Goal: Find specific page/section: Find specific page/section

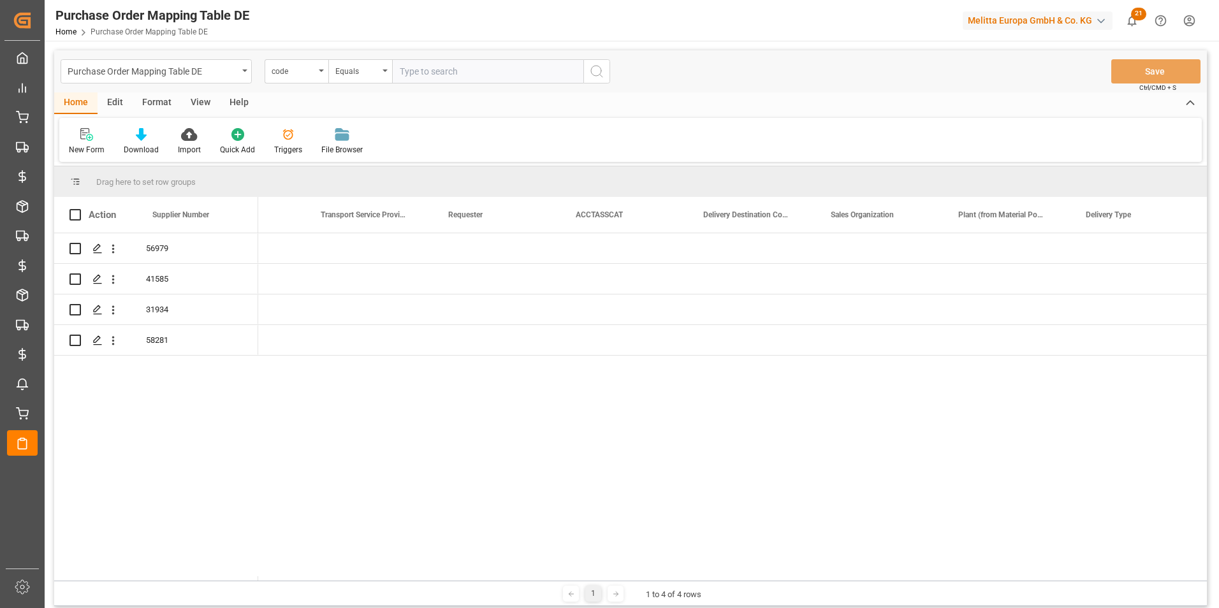
scroll to position [0, 1219]
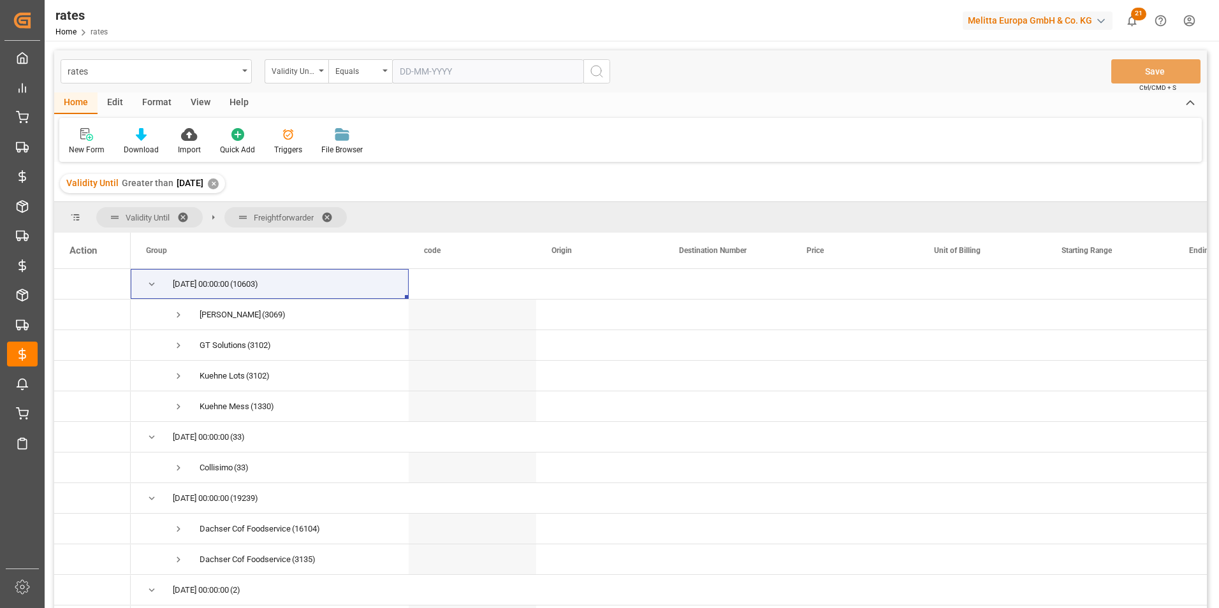
click at [1196, 17] on html "Created by potrace 1.15, written by Peter Selinger 2001-2017 Created by potrace…" at bounding box center [609, 304] width 1219 height 608
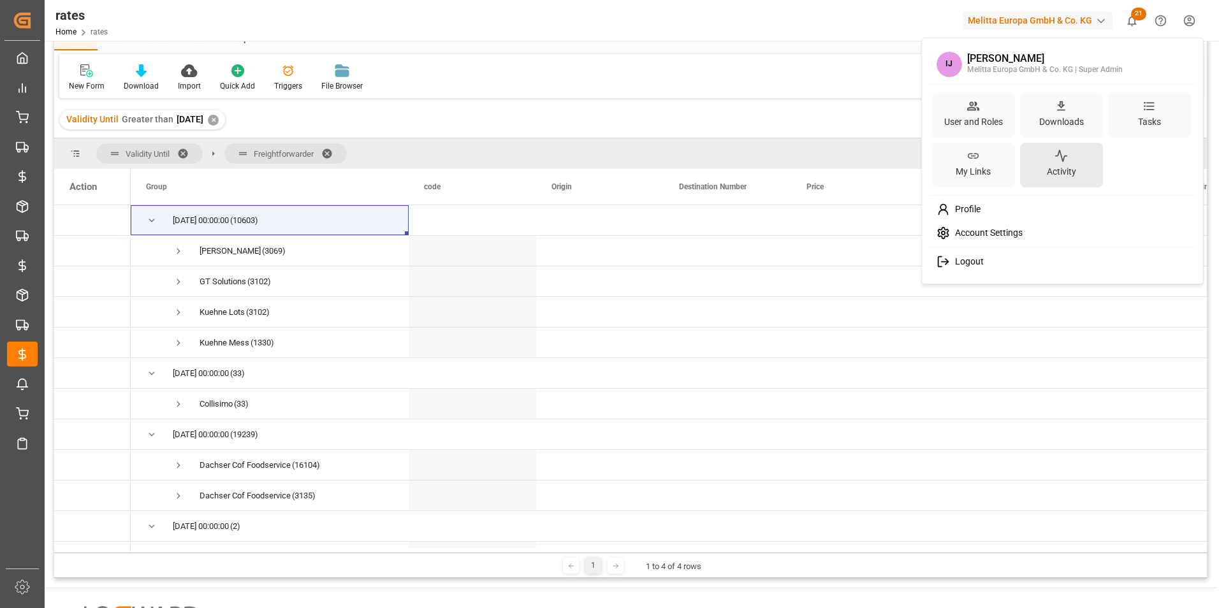
click at [1063, 157] on icon at bounding box center [1060, 155] width 13 height 13
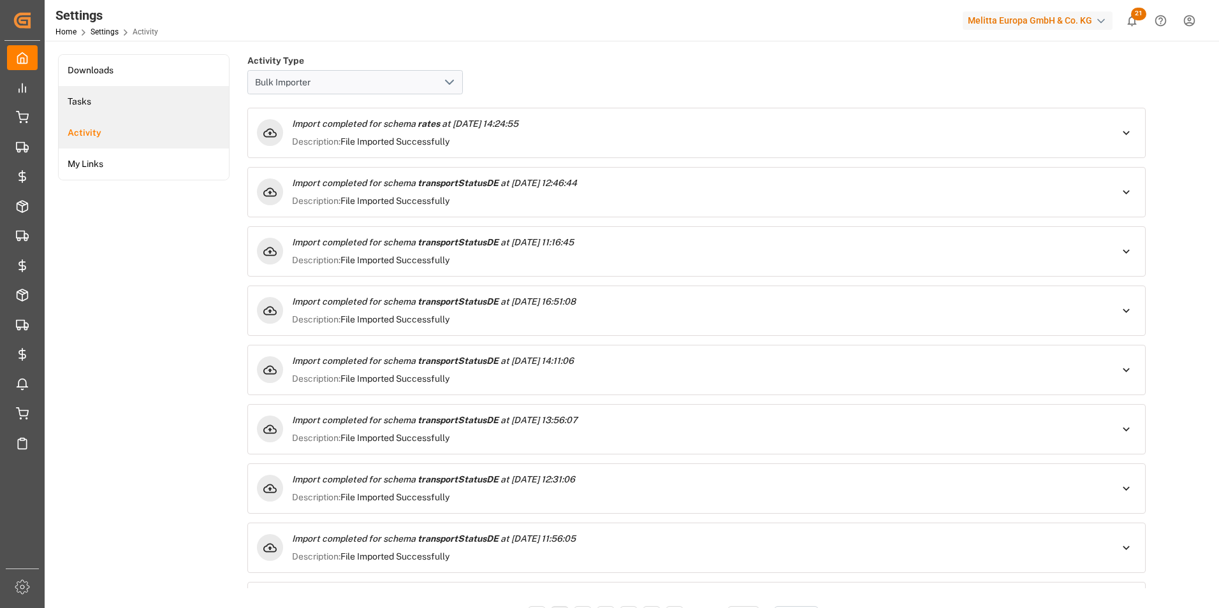
click at [119, 94] on li "Tasks" at bounding box center [144, 101] width 170 height 31
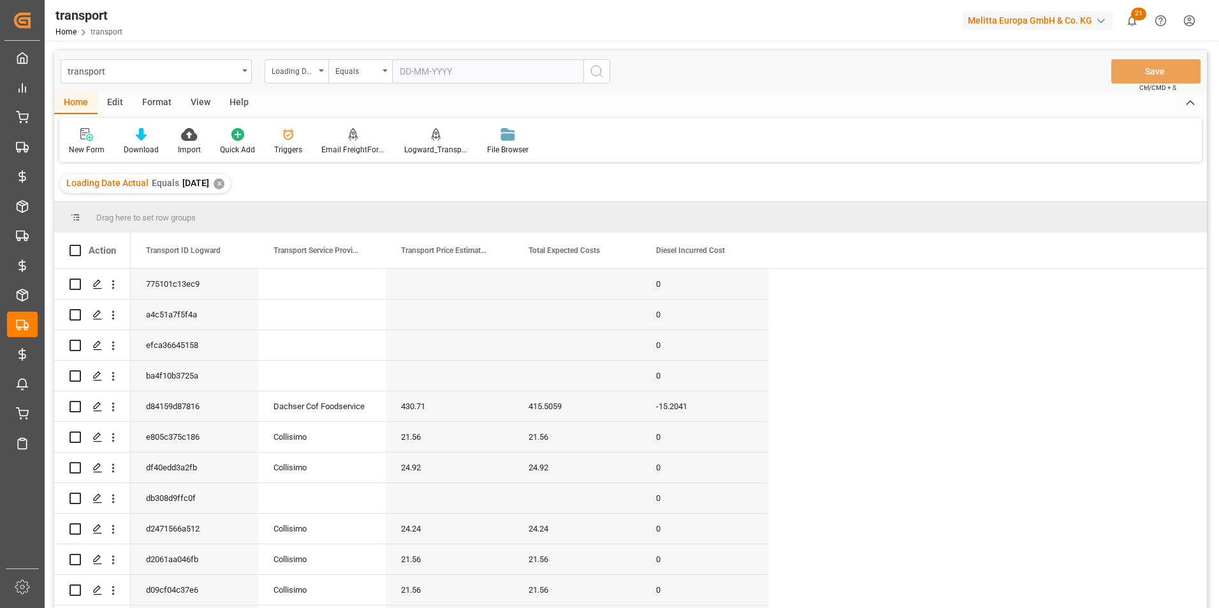
scroll to position [4, 0]
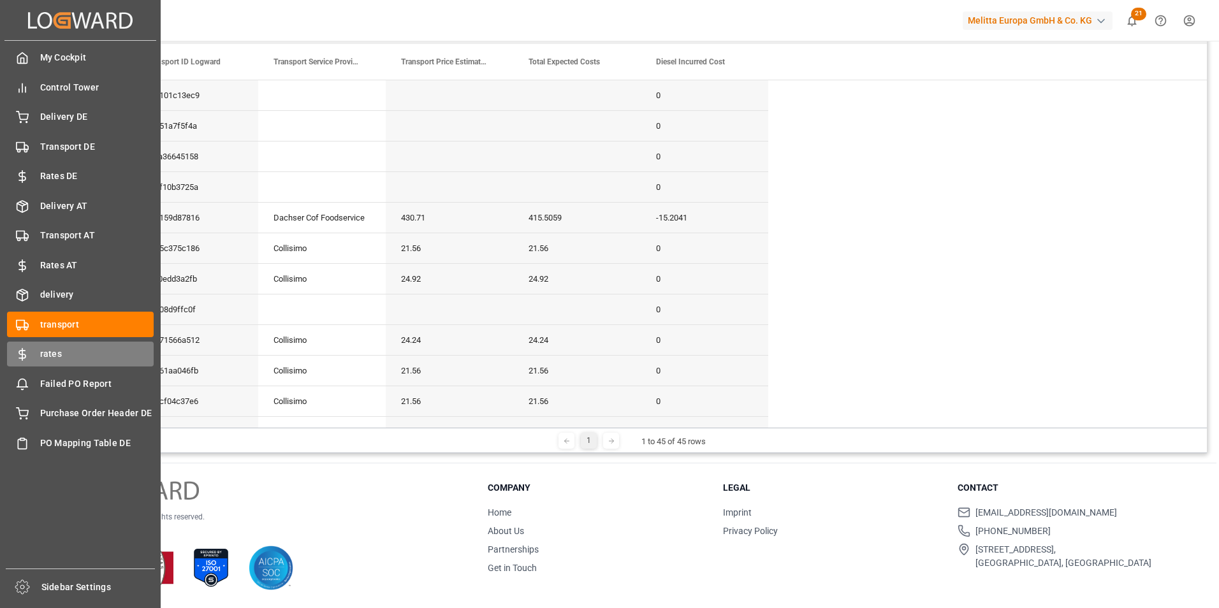
click at [43, 358] on span "rates" at bounding box center [97, 353] width 114 height 13
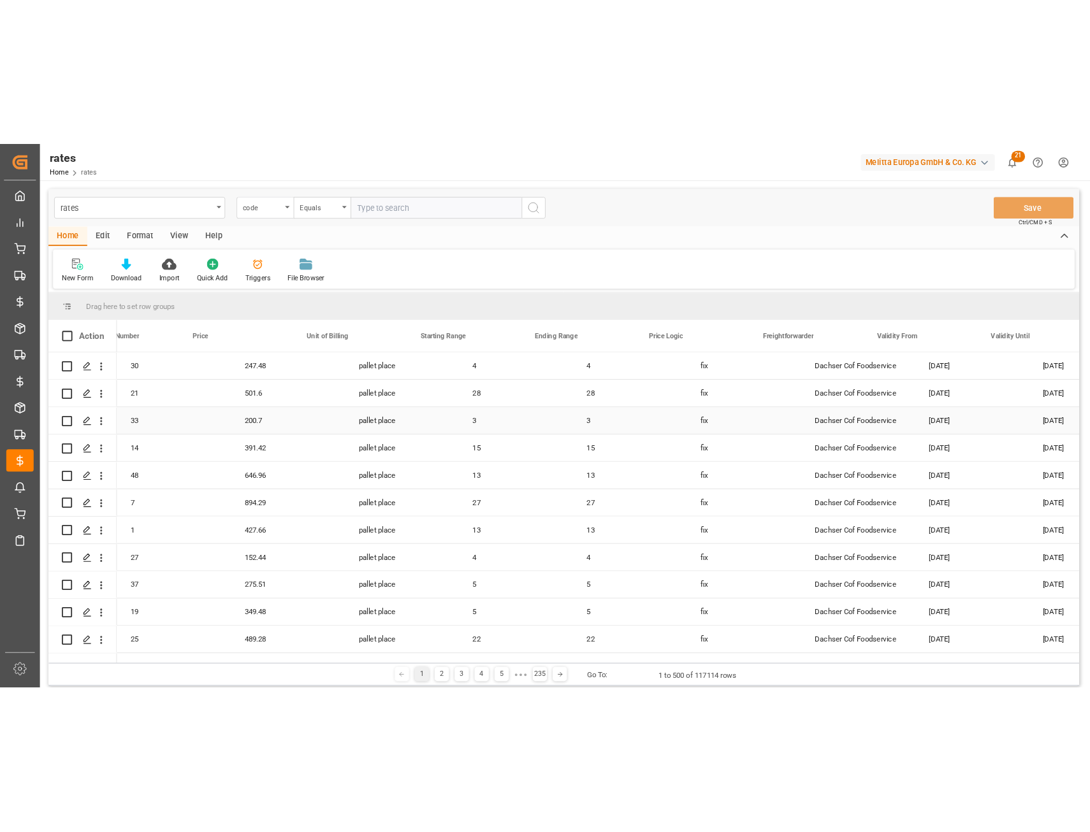
scroll to position [0, 319]
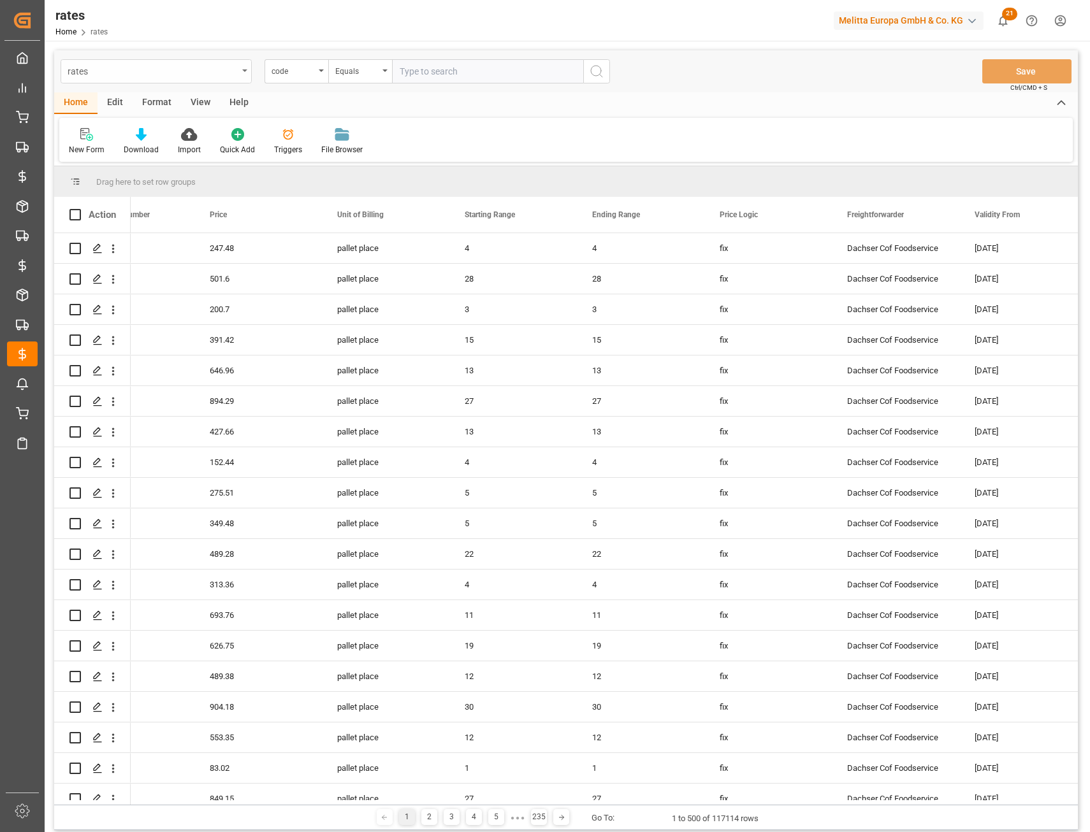
click at [170, 67] on div "rates" at bounding box center [153, 70] width 170 height 16
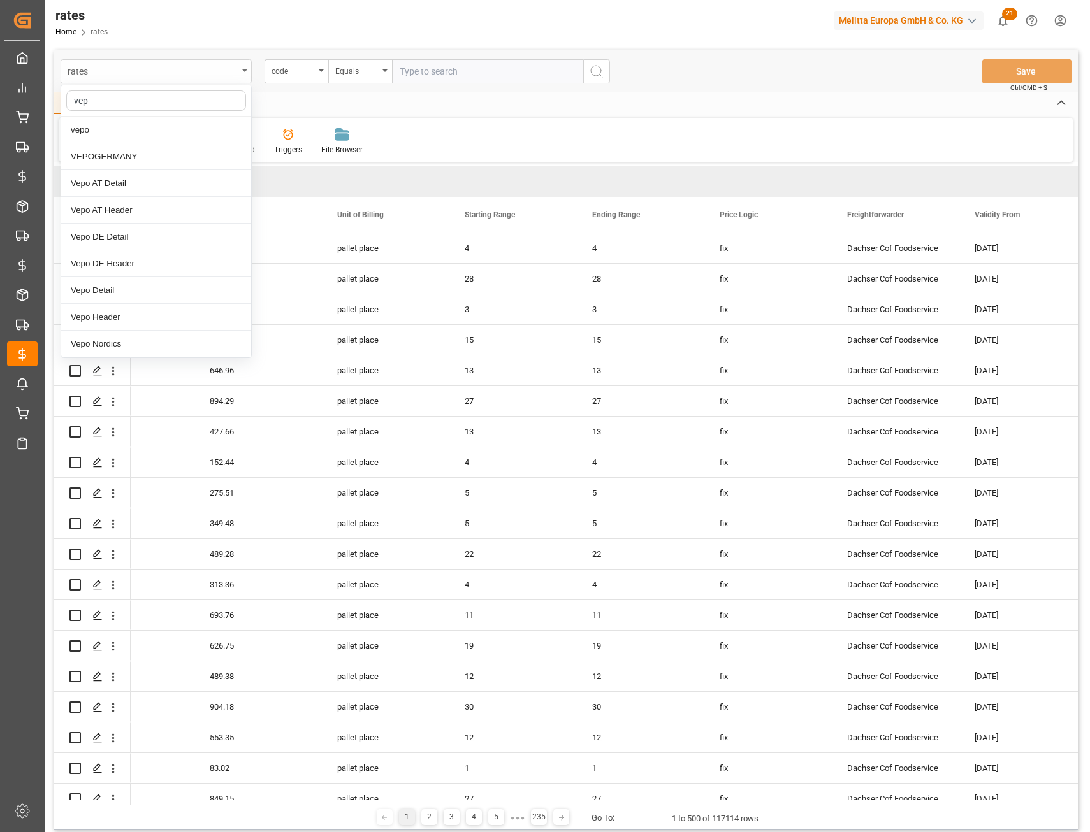
type input "vepo"
click at [137, 268] on div "Vepo DE Header" at bounding box center [156, 263] width 190 height 27
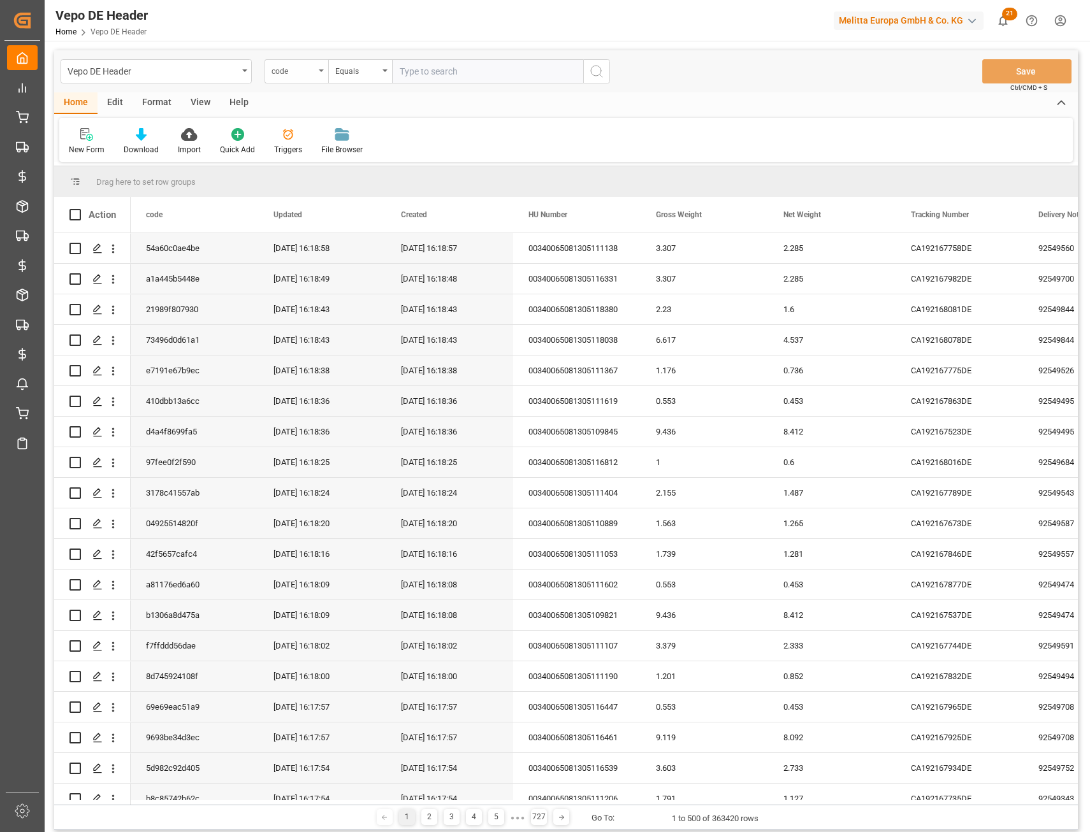
click at [307, 71] on div "code" at bounding box center [293, 69] width 43 height 15
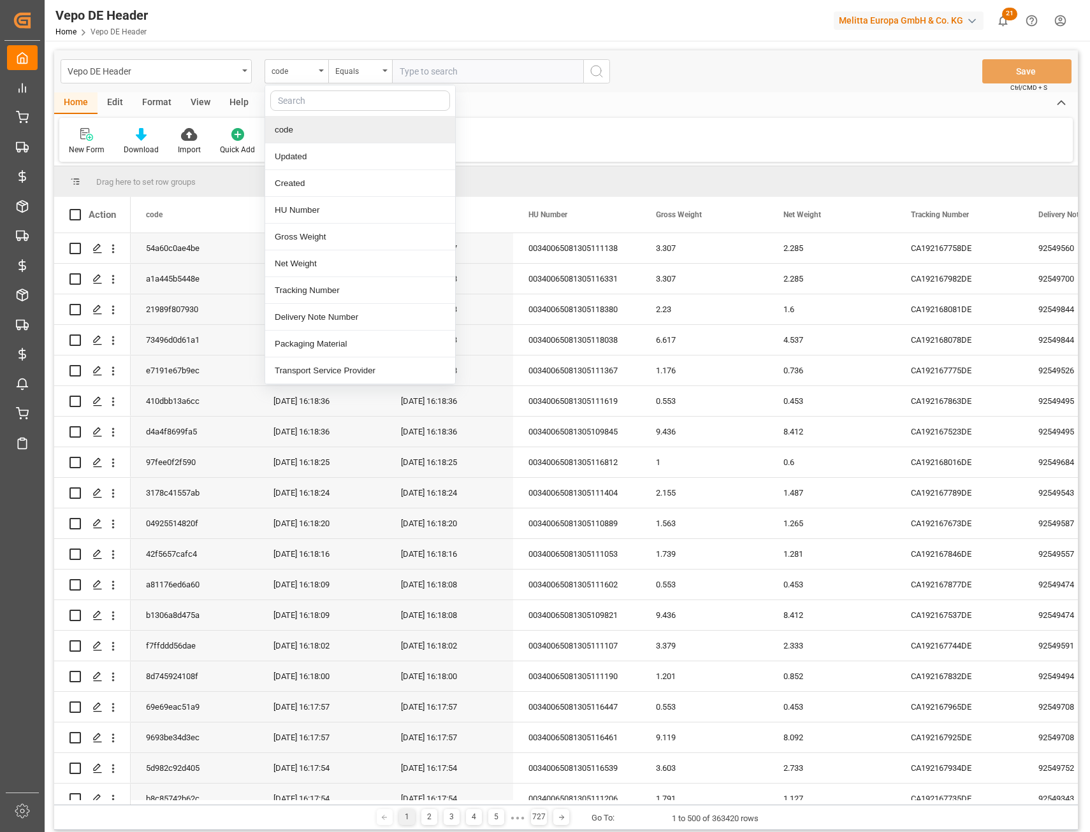
click at [307, 95] on input "text" at bounding box center [360, 101] width 180 height 20
type input "hu"
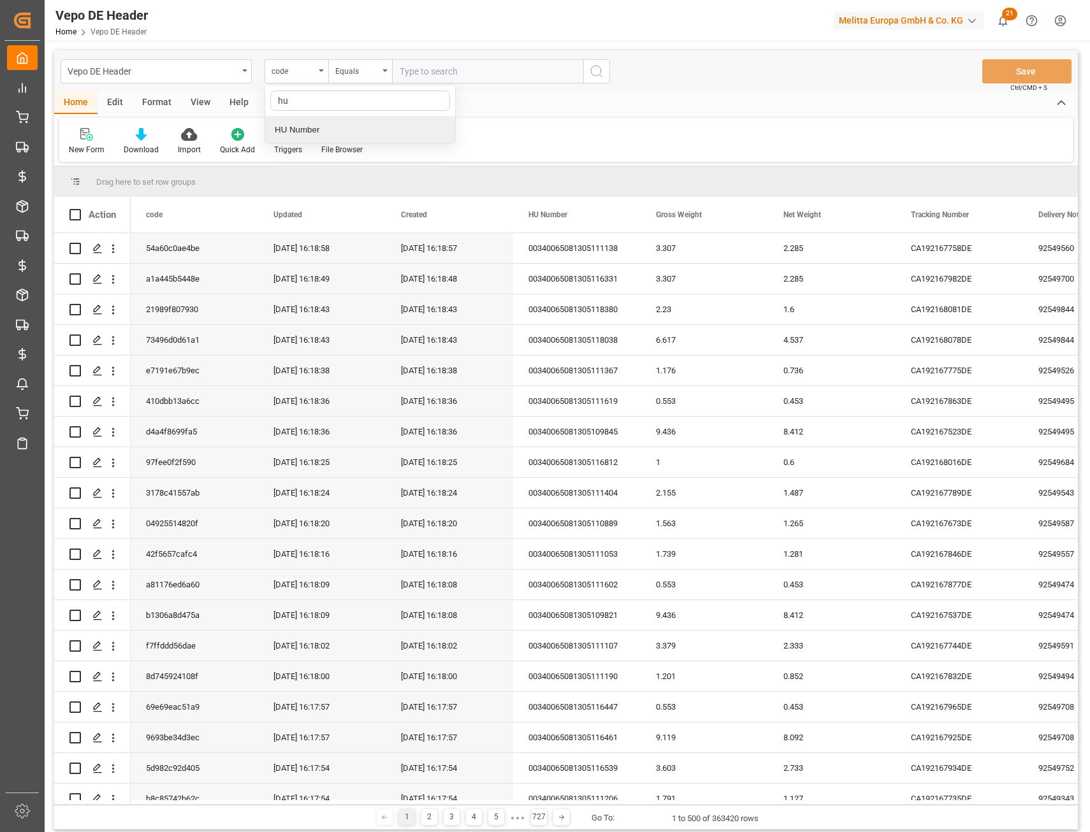
click at [312, 134] on div "HU Number" at bounding box center [360, 130] width 190 height 27
click at [399, 69] on input "text" at bounding box center [487, 71] width 191 height 24
paste input "340065081305038000"
click at [401, 73] on input "340065081305038000" at bounding box center [487, 71] width 191 height 24
type input "00340065081305038000"
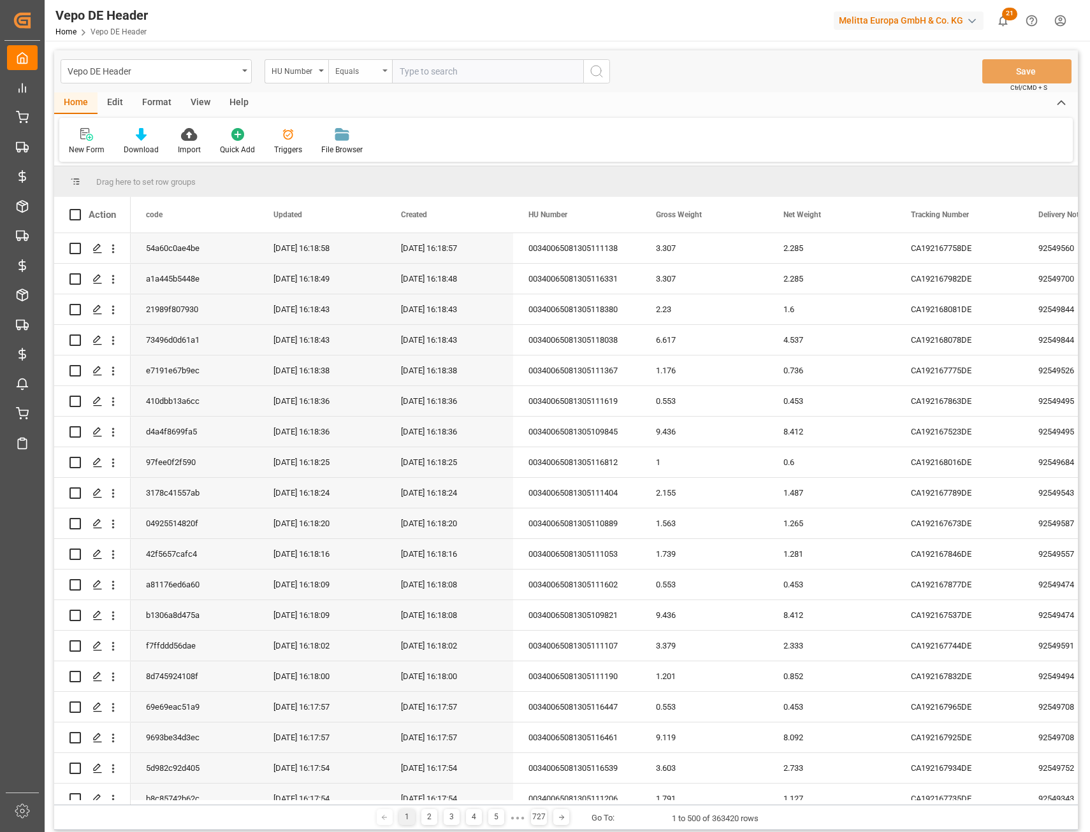
click at [298, 70] on div "HU Number" at bounding box center [293, 69] width 43 height 15
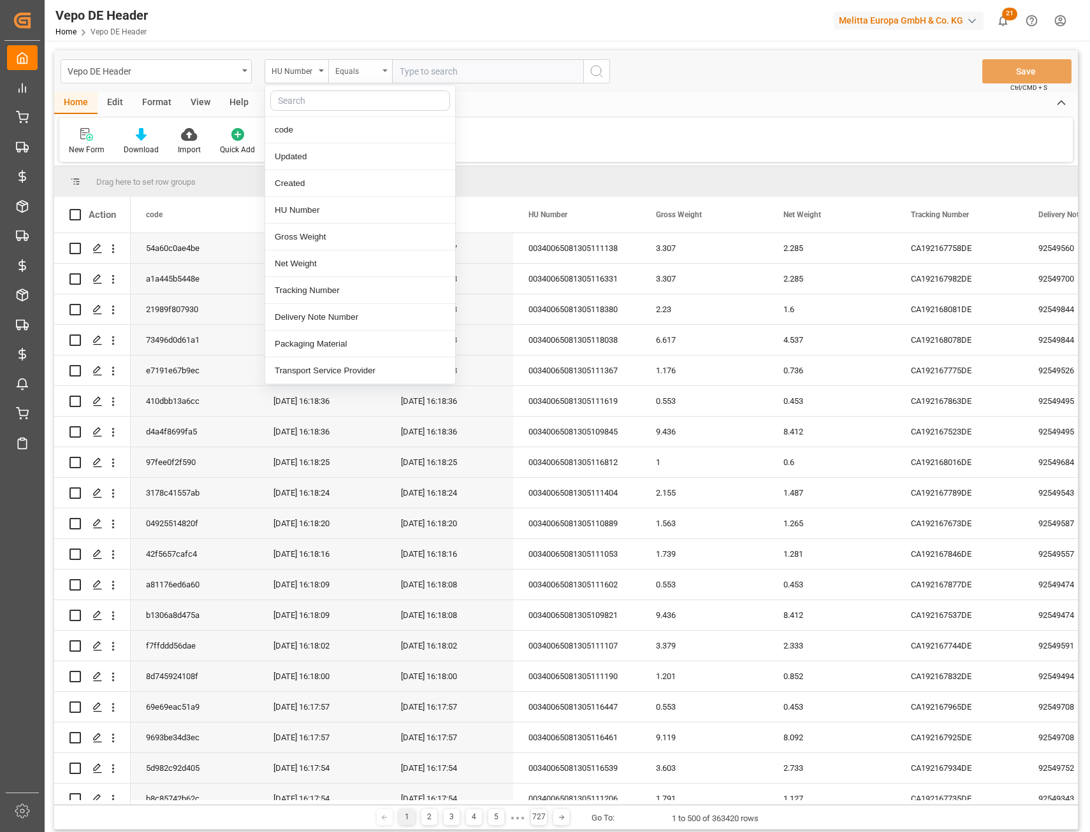
click at [376, 68] on div "Equals" at bounding box center [356, 69] width 43 height 15
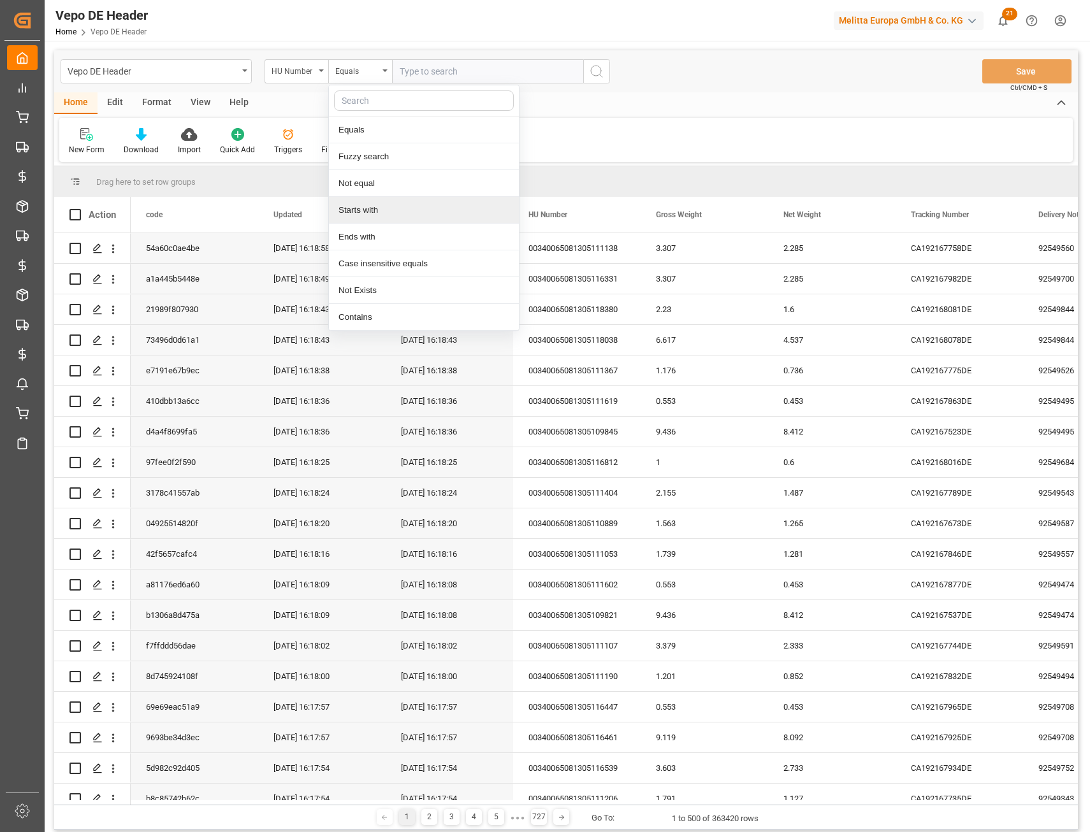
click at [365, 207] on div "Starts with" at bounding box center [424, 210] width 190 height 27
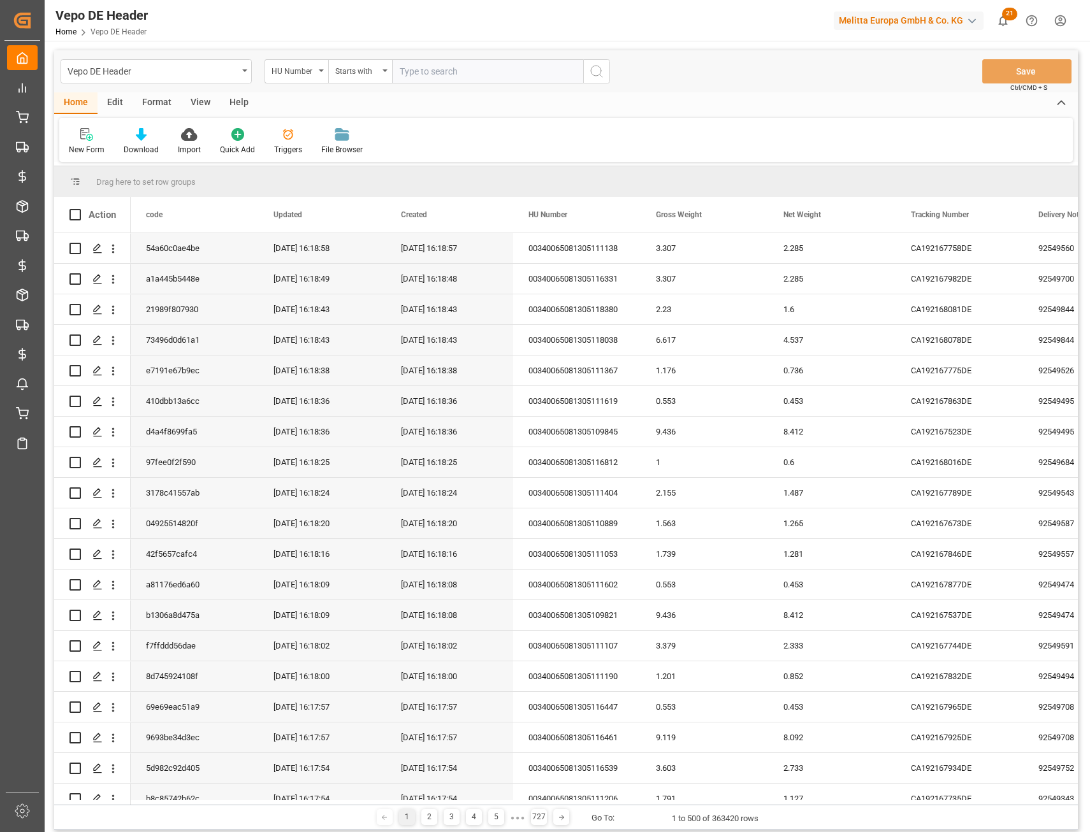
click at [405, 76] on input "text" at bounding box center [487, 71] width 191 height 24
click at [407, 70] on input "text" at bounding box center [487, 71] width 191 height 24
paste input "3400650813050"
click at [401, 69] on input "3400650813050" at bounding box center [487, 71] width 191 height 24
type input "003400650813050"
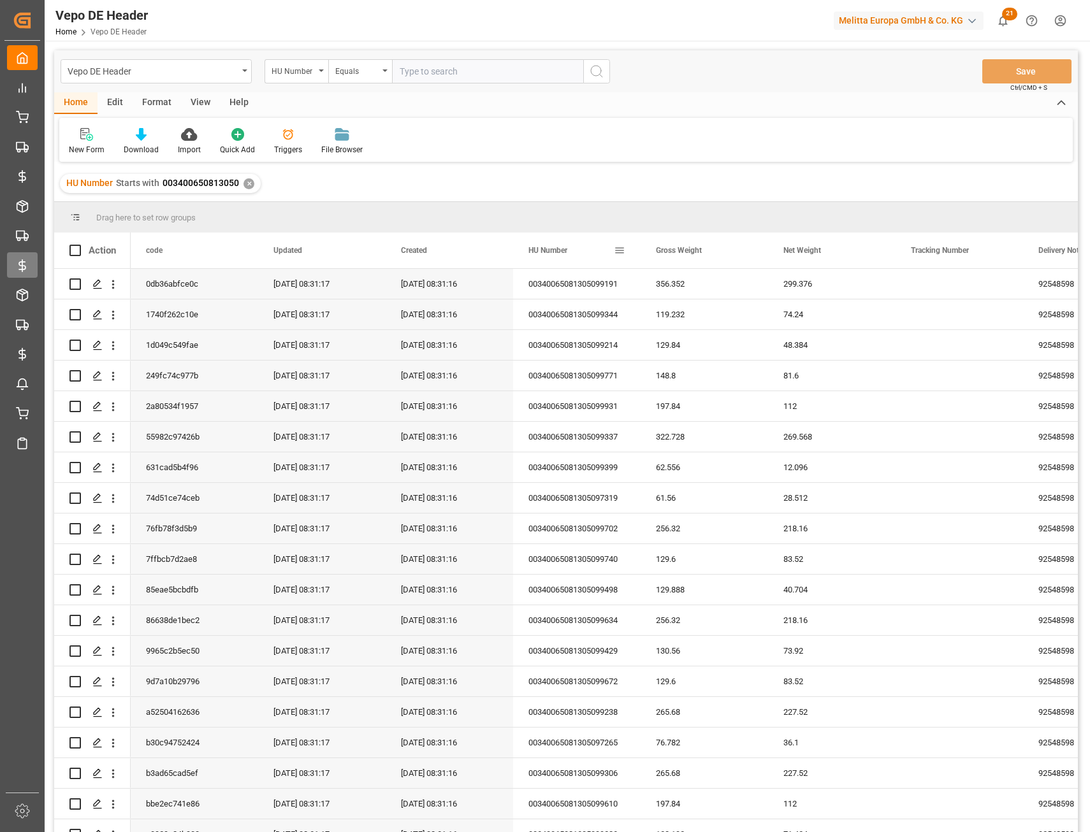
click at [563, 256] on div "HU Number" at bounding box center [570, 251] width 85 height 36
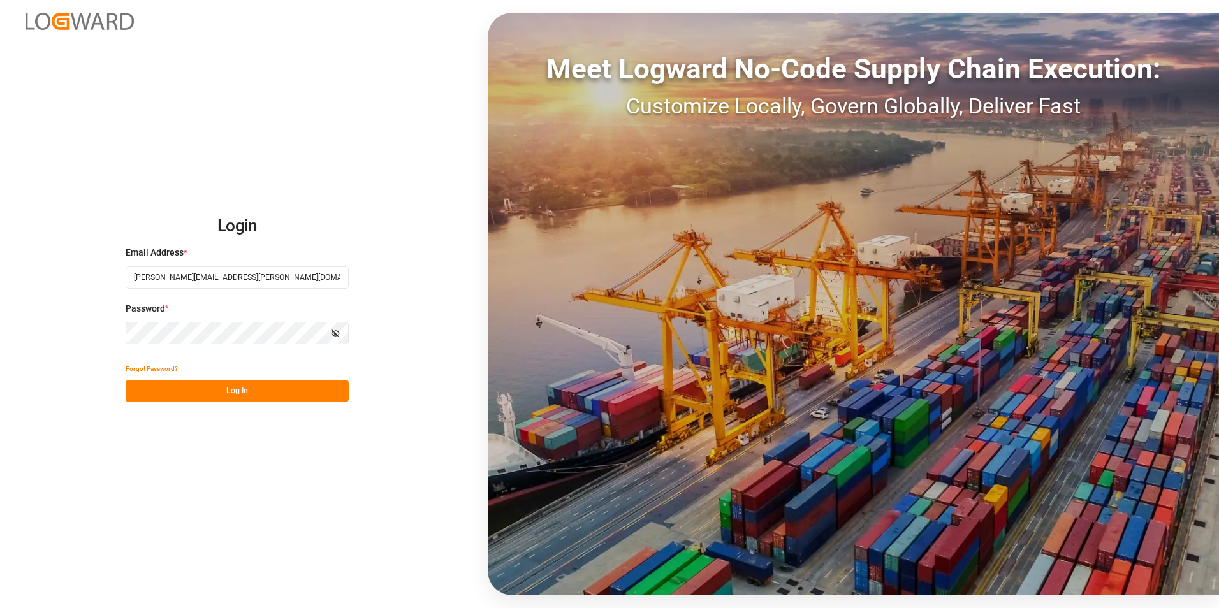
click at [271, 402] on button "Log In" at bounding box center [237, 391] width 223 height 22
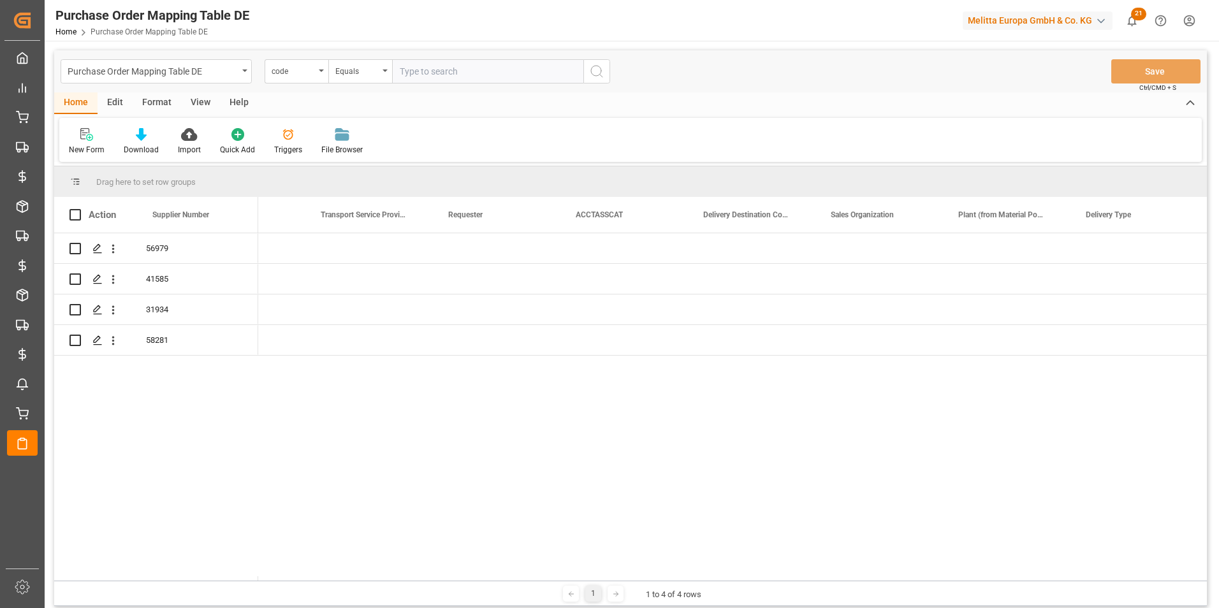
scroll to position [0, 1219]
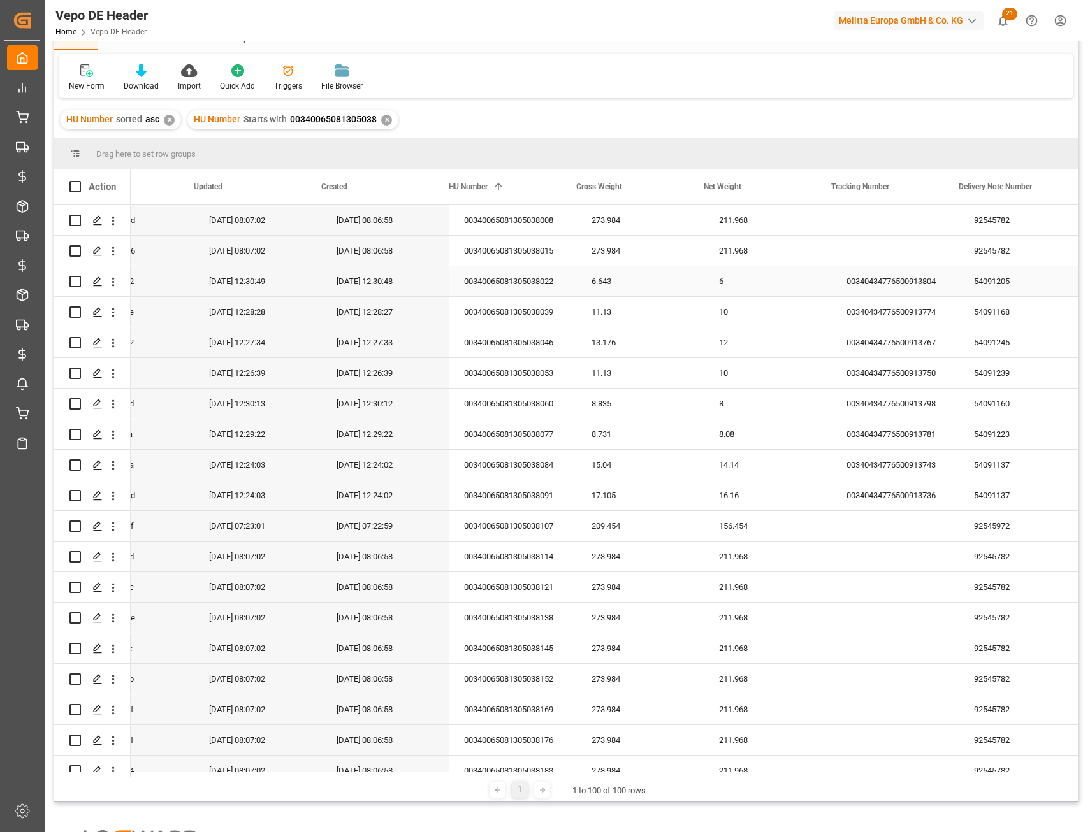
scroll to position [0, 127]
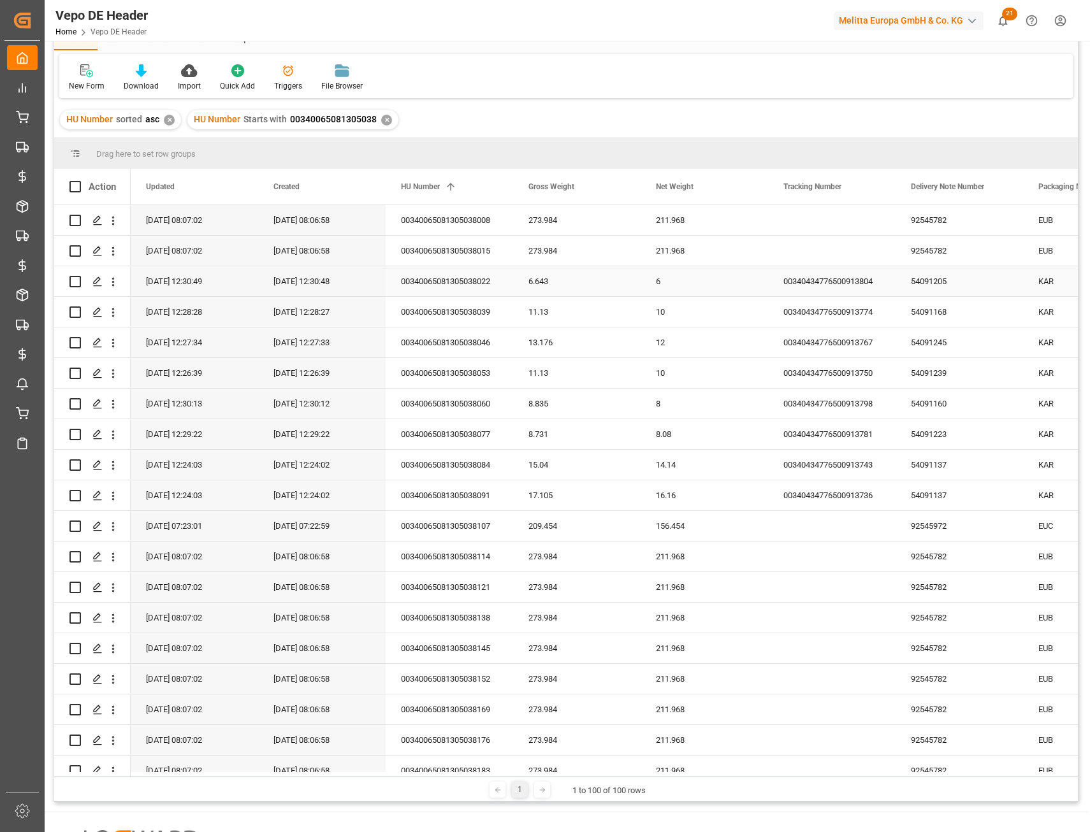
click at [921, 283] on div "54091205" at bounding box center [959, 281] width 127 height 30
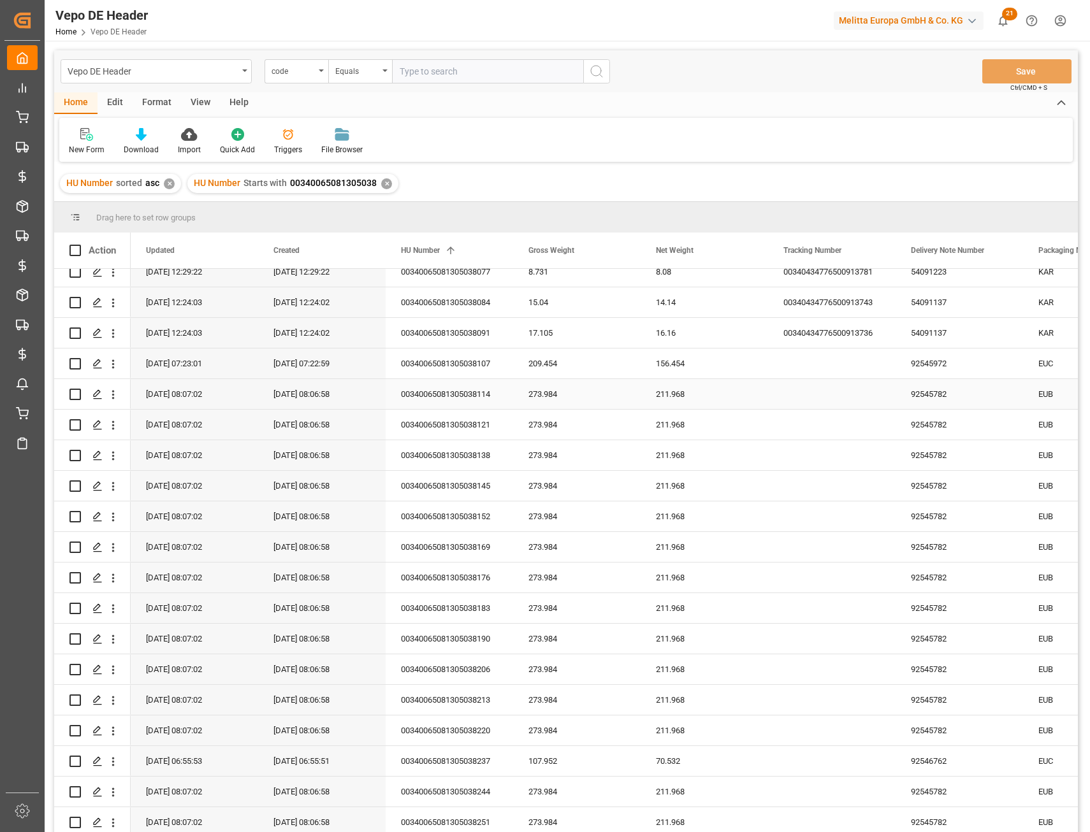
scroll to position [0, 0]
